Goal: Communication & Community: Answer question/provide support

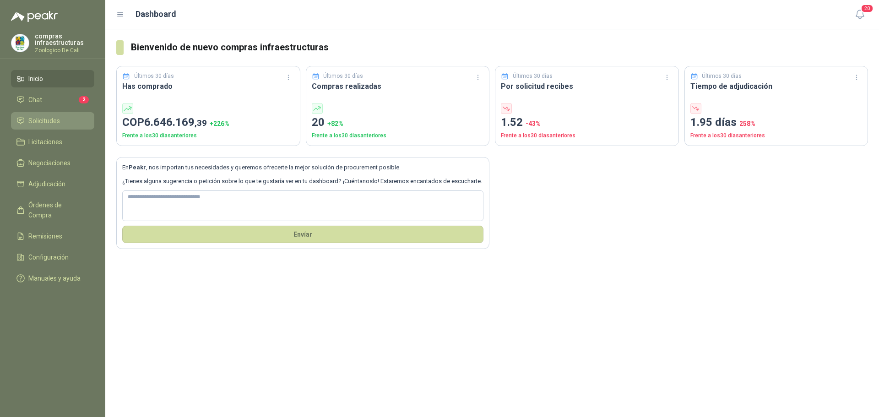
click at [53, 118] on span "Solicitudes" at bounding box center [44, 121] width 32 height 10
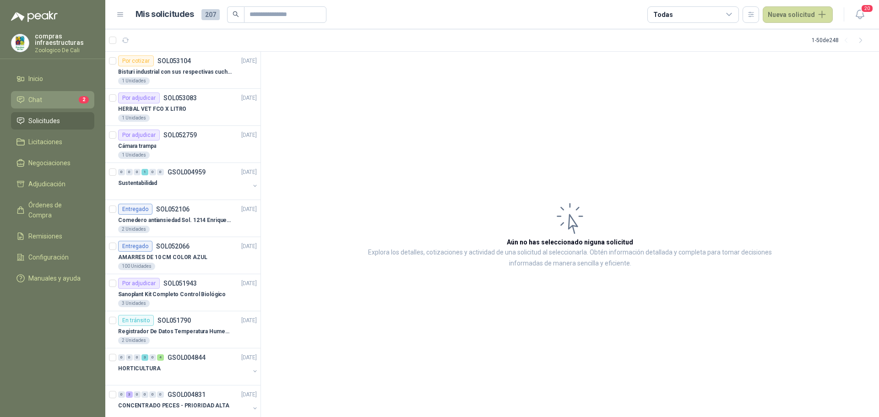
click at [48, 96] on li "Chat 2" at bounding box center [52, 100] width 72 height 10
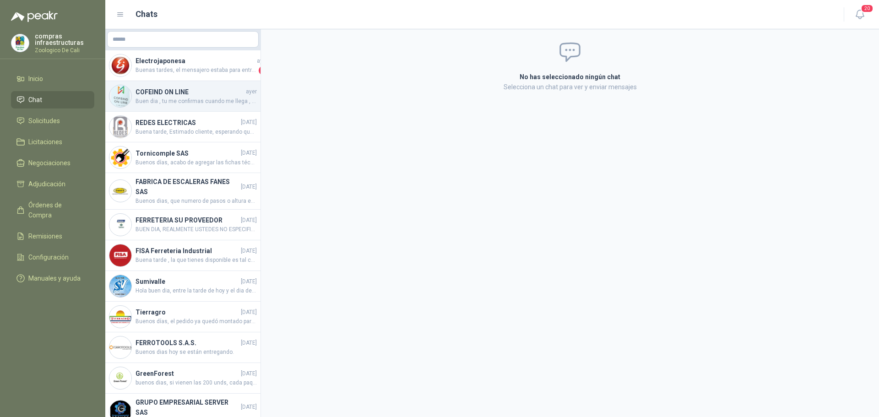
click at [150, 98] on span "Buen dia , tu me confirmas cuando me llega , tenia tiempo de entrega 3 dias" at bounding box center [196, 101] width 121 height 9
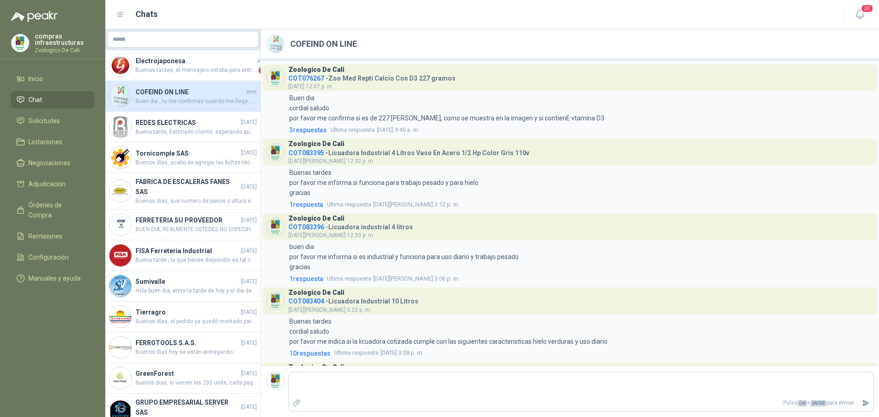
scroll to position [1648, 0]
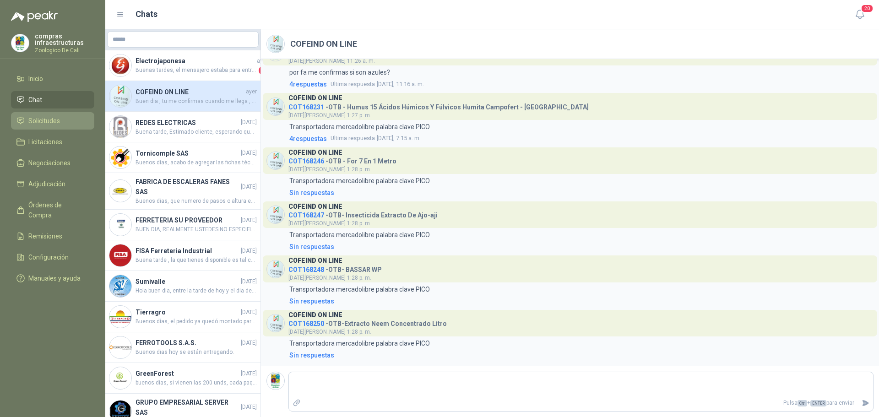
click at [46, 120] on span "Solicitudes" at bounding box center [44, 121] width 32 height 10
